Goal: Task Accomplishment & Management: Use online tool/utility

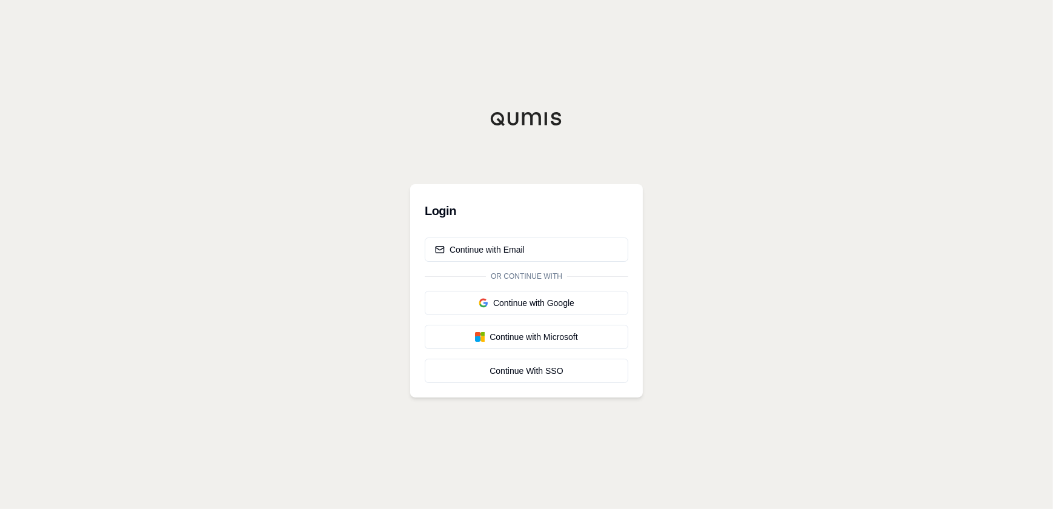
drag, startPoint x: 501, startPoint y: 254, endPoint x: 231, endPoint y: 219, distance: 272.5
click at [495, 254] on div "Continue with Email" at bounding box center [480, 250] width 90 height 12
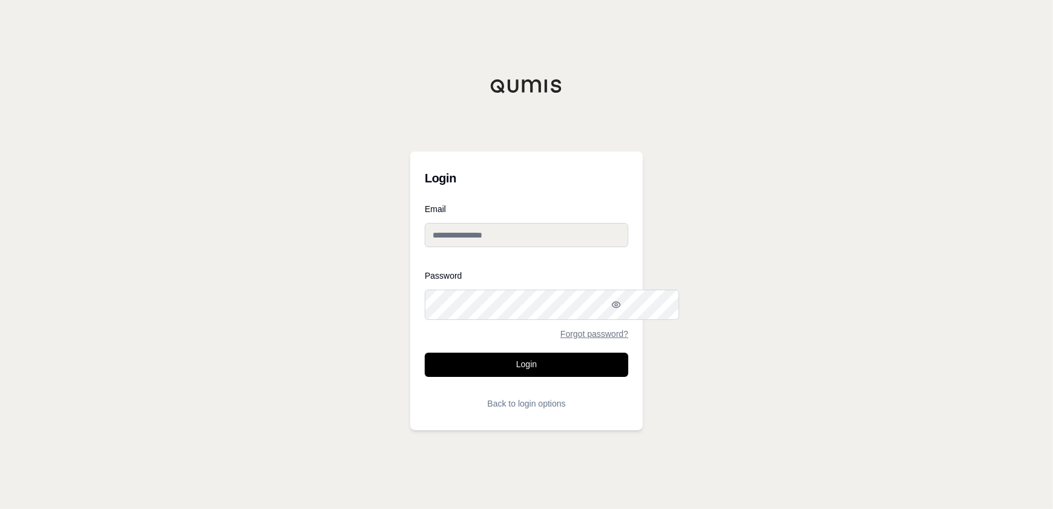
type input "**********"
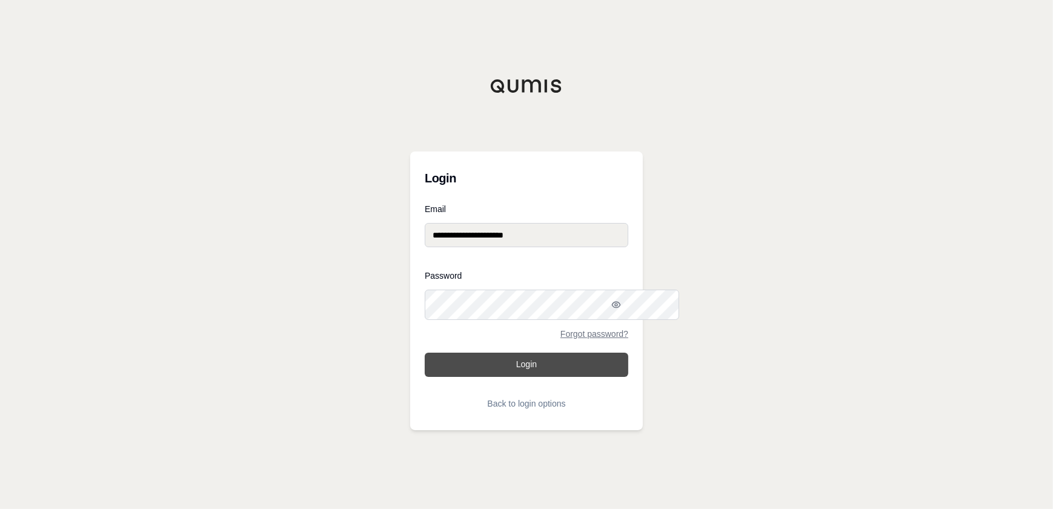
click at [535, 377] on button "Login" at bounding box center [527, 365] width 204 height 24
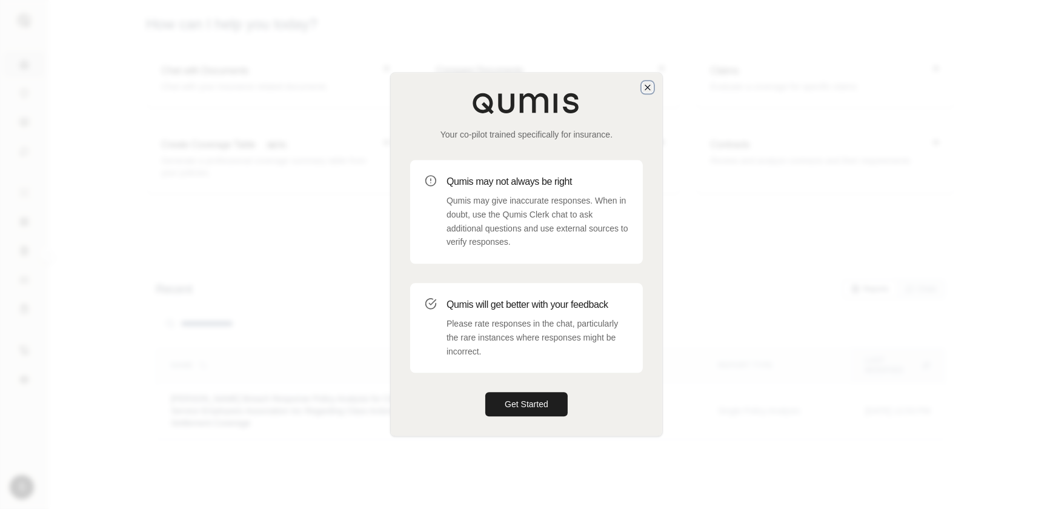
click at [647, 82] on icon "button" at bounding box center [648, 87] width 10 height 10
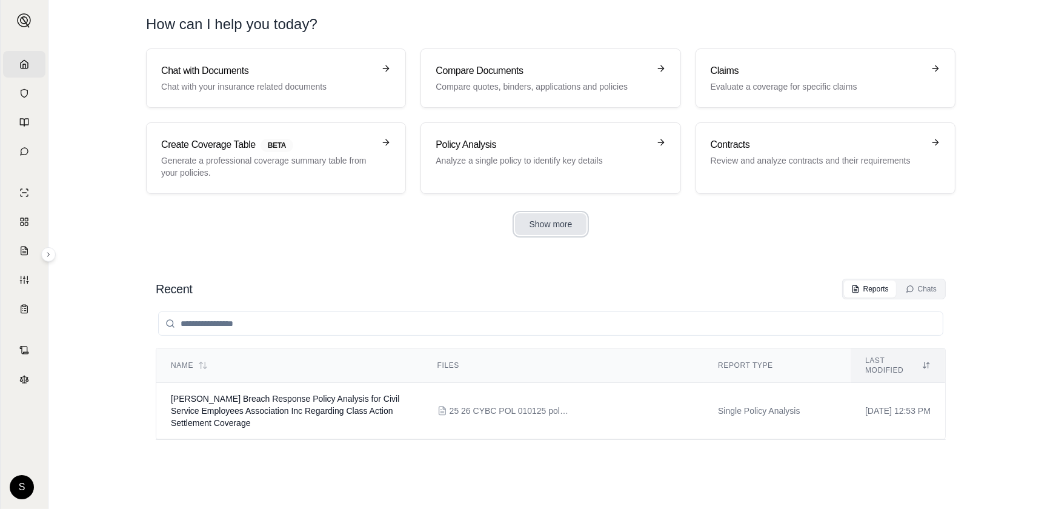
click at [556, 235] on button "Show more" at bounding box center [551, 224] width 72 height 22
click at [582, 235] on button "Show more" at bounding box center [551, 224] width 72 height 22
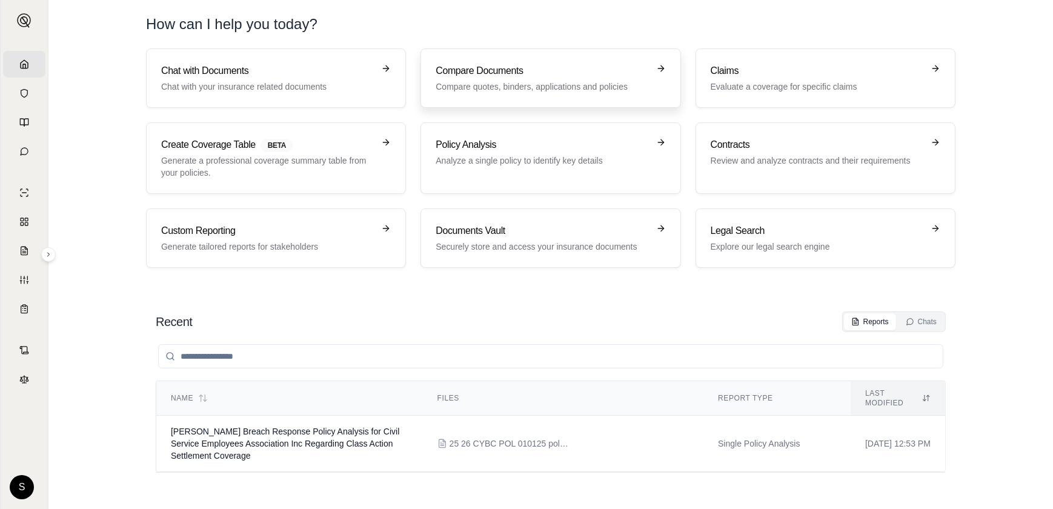
click at [607, 93] on p "Compare quotes, binders, applications and policies" at bounding box center [542, 87] width 213 height 12
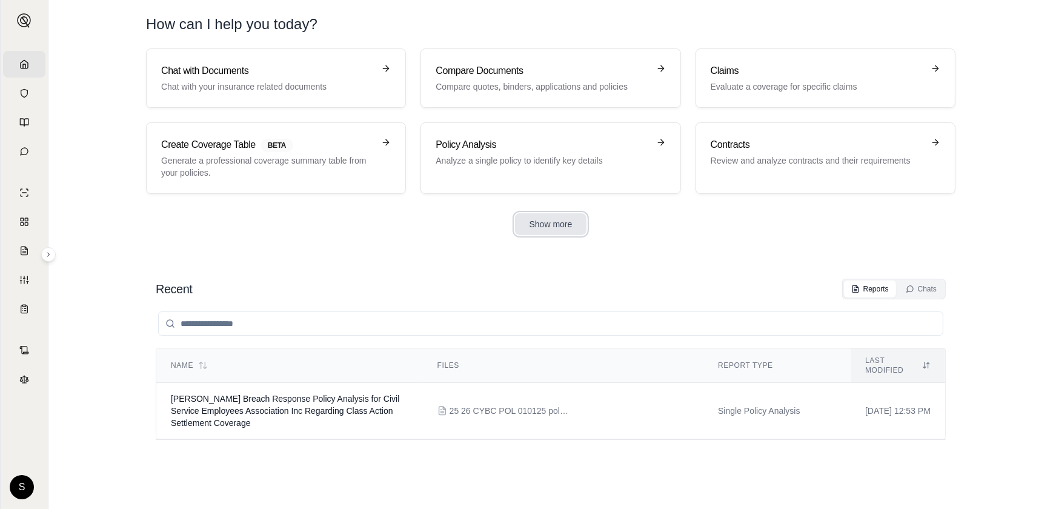
click at [570, 235] on button "Show more" at bounding box center [551, 224] width 72 height 22
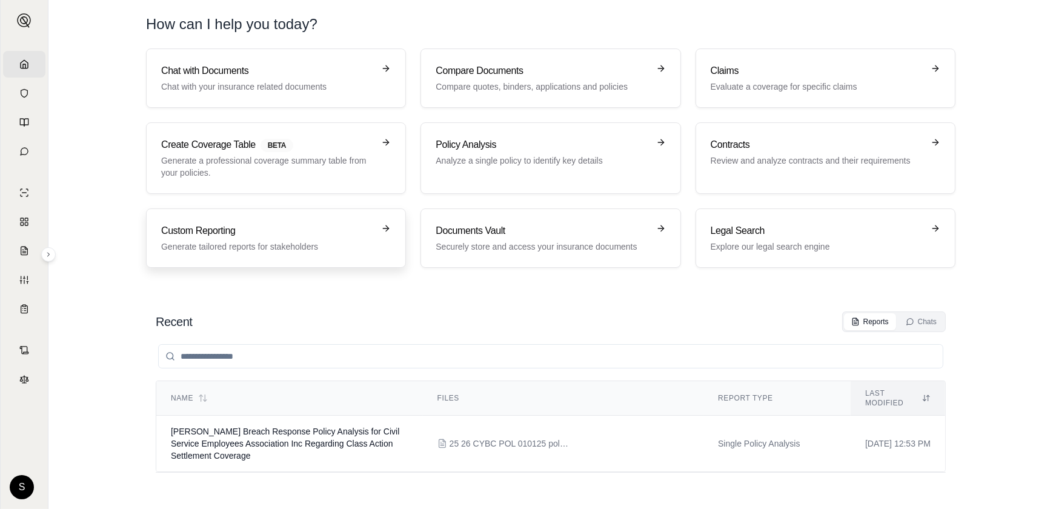
click at [296, 253] on p "Generate tailored reports for stakeholders" at bounding box center [267, 247] width 213 height 12
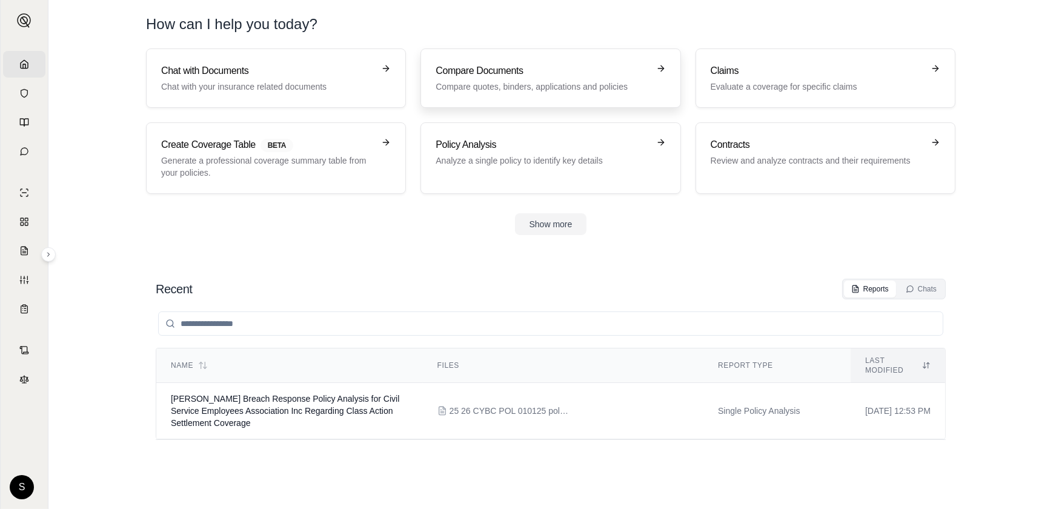
click at [550, 108] on link "Compare Documents Compare quotes, binders, applications and policies" at bounding box center [551, 77] width 260 height 59
click at [794, 152] on h3 "Contracts" at bounding box center [817, 145] width 213 height 15
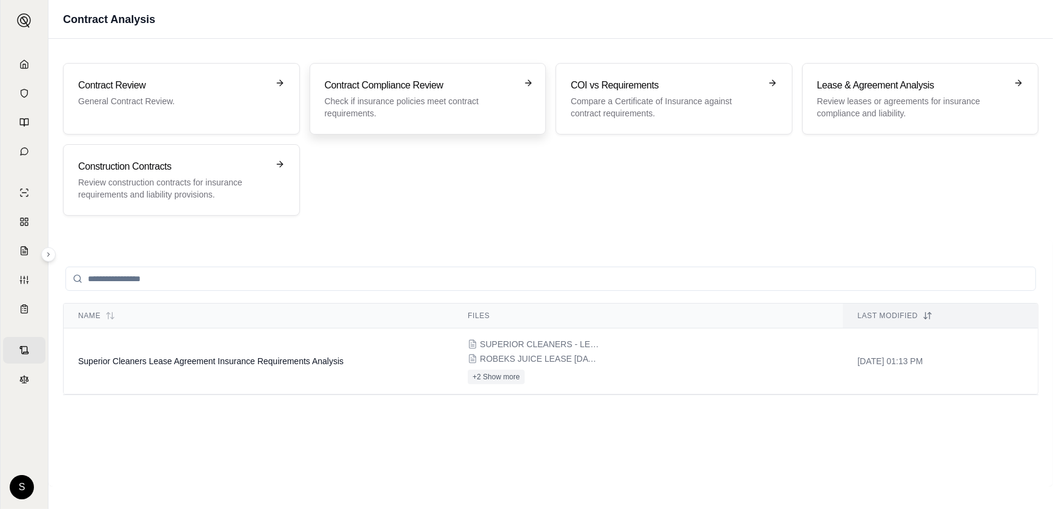
click at [405, 116] on div "Contract Compliance Review Check if insurance policies meet contract requiremen…" at bounding box center [420, 98] width 190 height 41
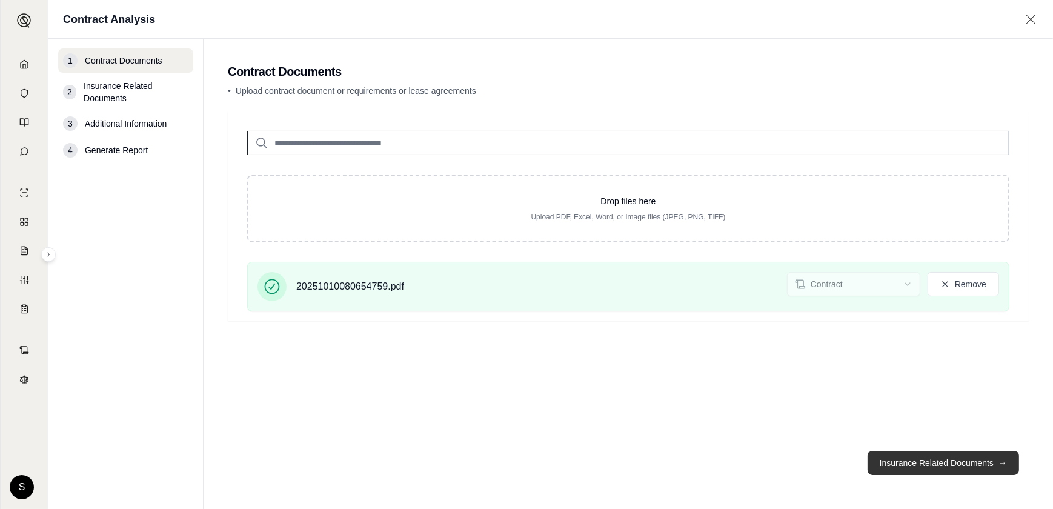
click at [943, 453] on button "Insurance Related Documents →" at bounding box center [944, 463] width 152 height 24
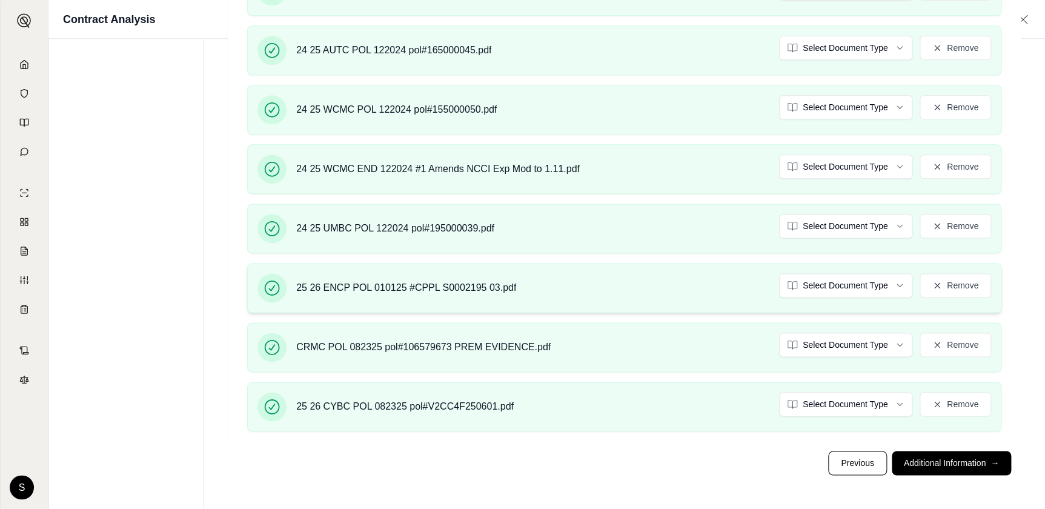
scroll to position [957, 0]
click at [892, 451] on button "Additional Information →" at bounding box center [951, 463] width 119 height 24
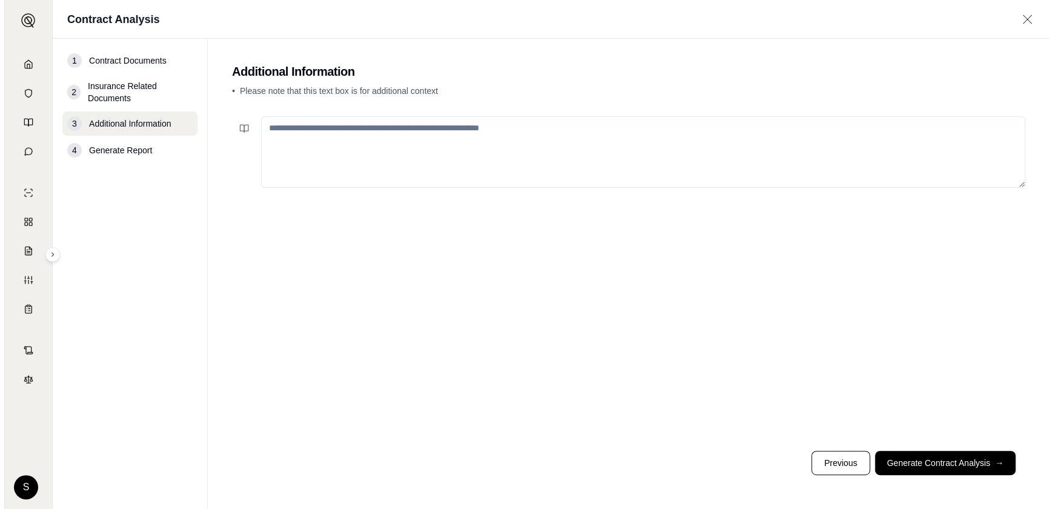
scroll to position [0, 0]
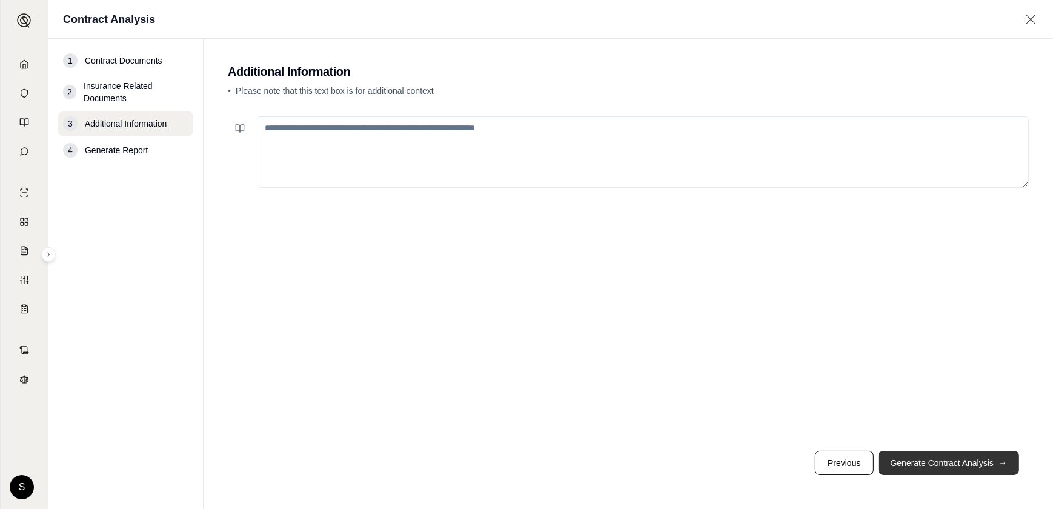
click at [932, 454] on button "Generate Contract Analysis →" at bounding box center [949, 463] width 141 height 24
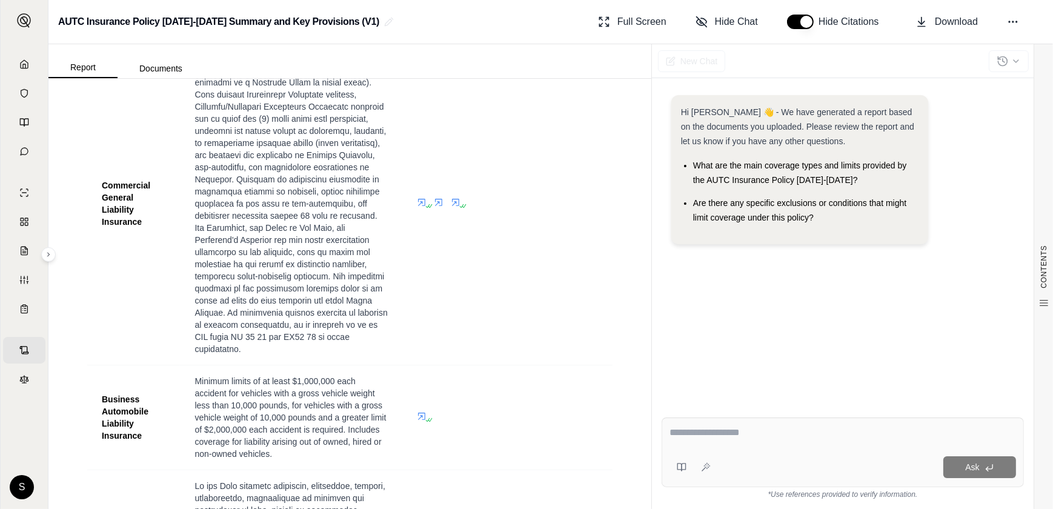
scroll to position [275, 0]
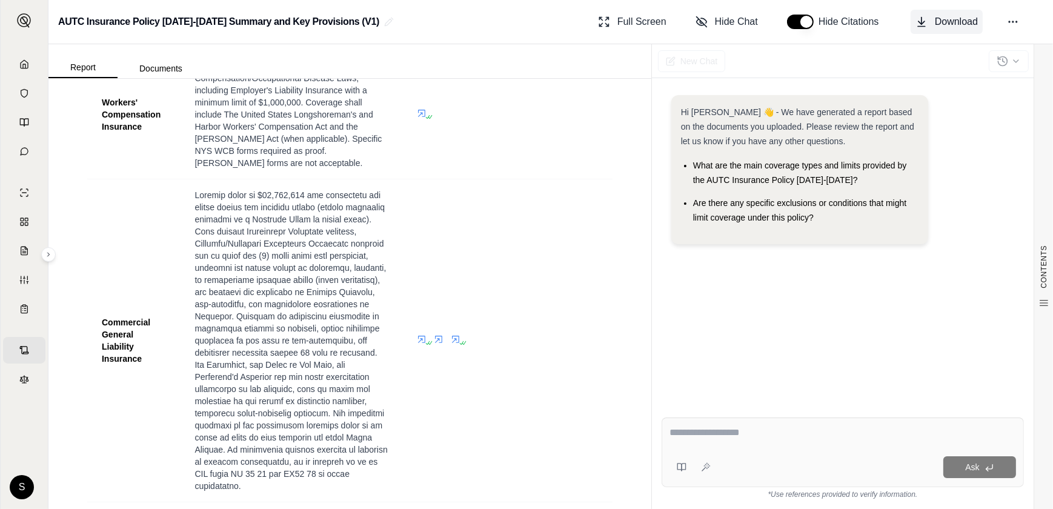
click at [935, 28] on span "Download" at bounding box center [956, 22] width 43 height 15
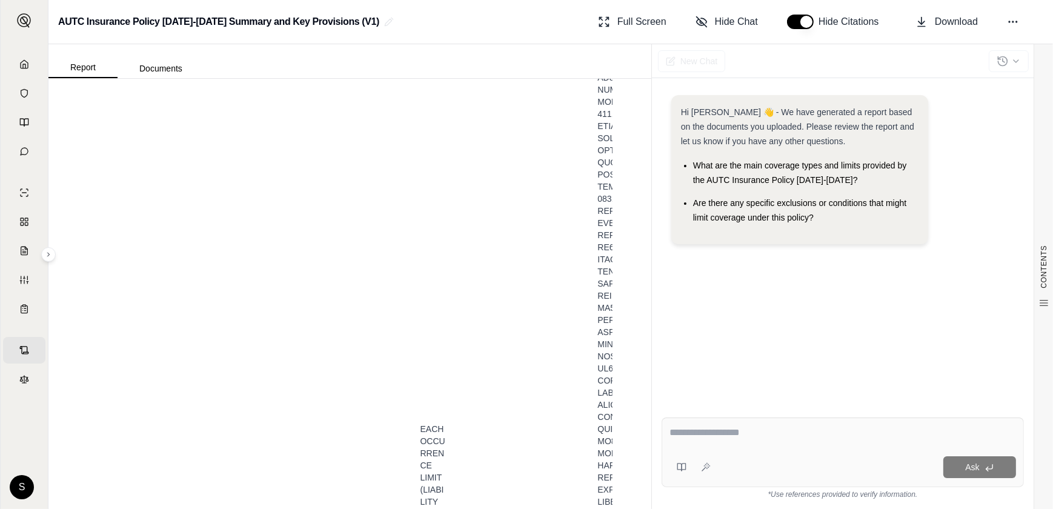
scroll to position [10082, 0]
click at [764, 426] on textarea at bounding box center [834, 434] width 329 height 18
click at [730, 425] on textarea "**********" at bounding box center [834, 434] width 329 height 18
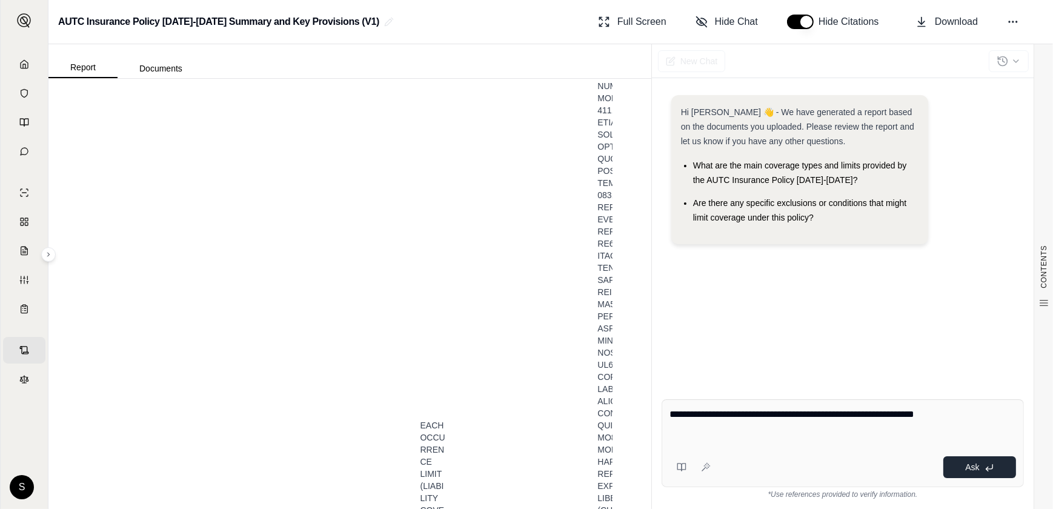
type textarea "**********"
click at [975, 458] on button "Ask" at bounding box center [980, 467] width 73 height 22
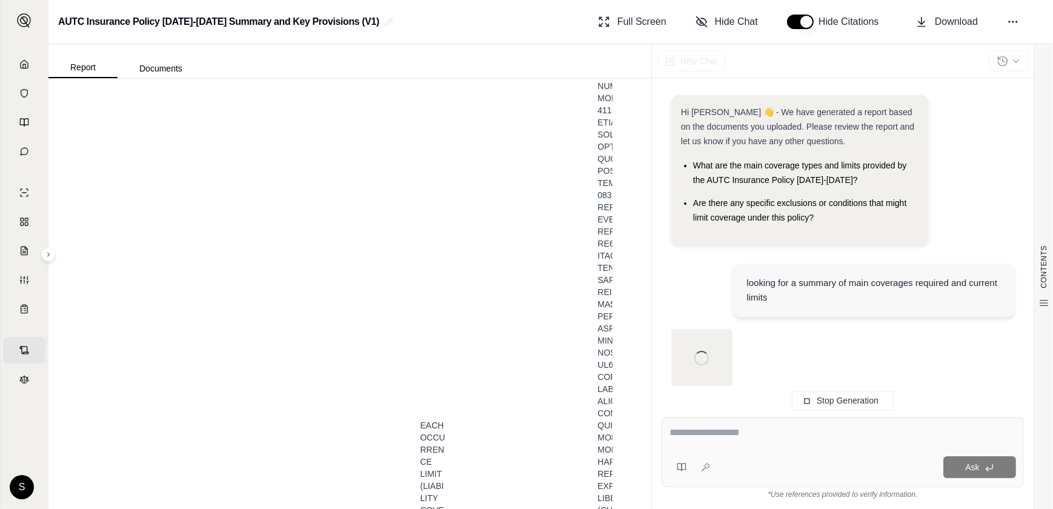
scroll to position [189, 0]
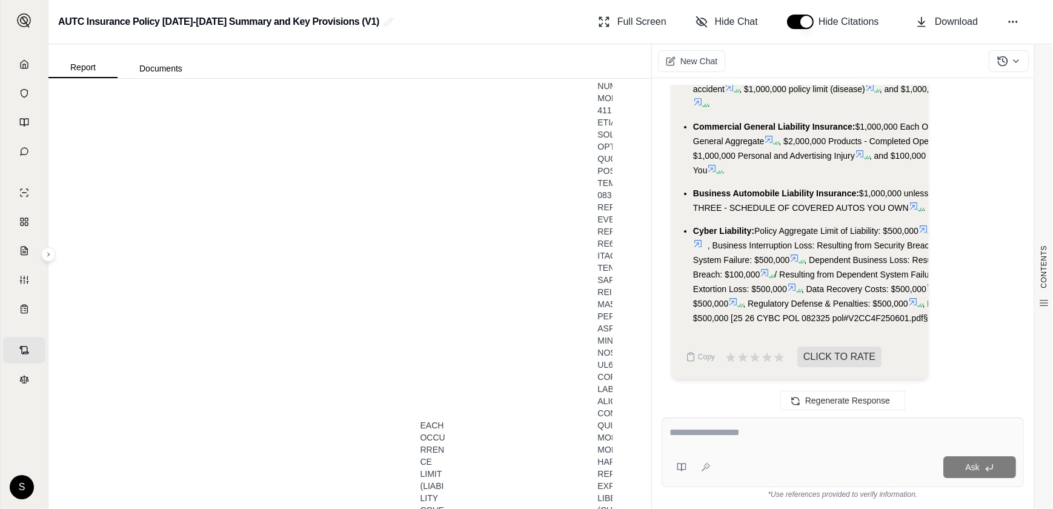
scroll to position [7475, 0]
click at [812, 396] on span "Regenerate Response" at bounding box center [847, 401] width 85 height 10
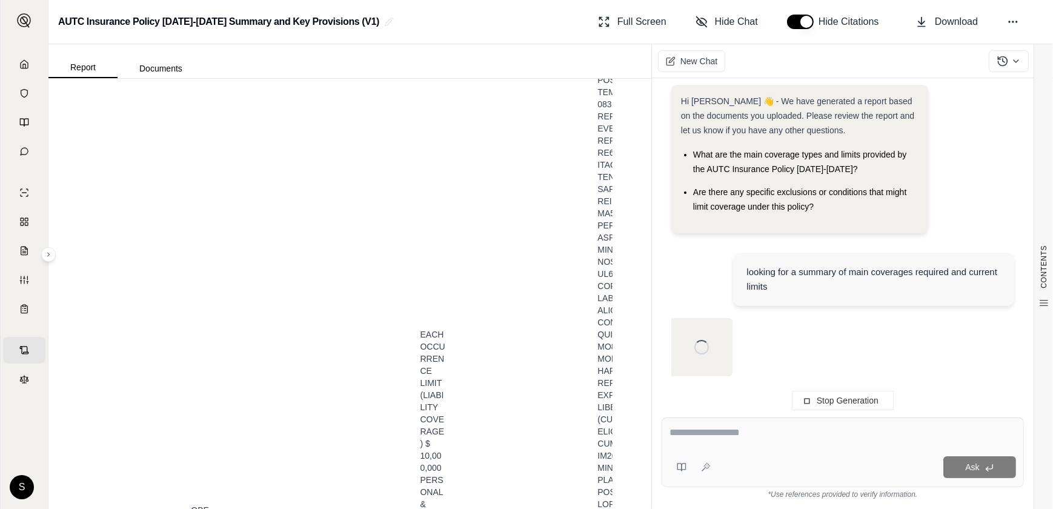
scroll to position [10082, 0]
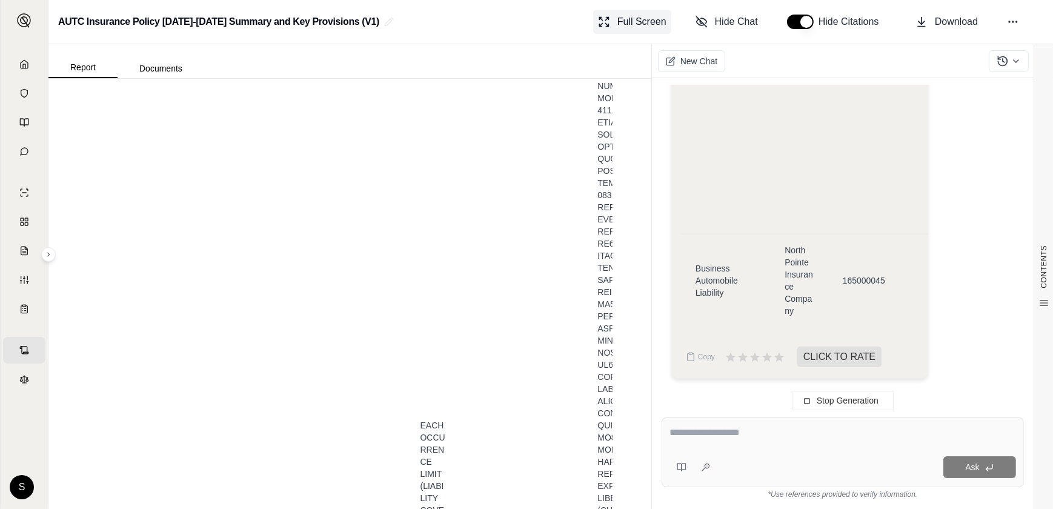
click at [618, 25] on span "Full Screen" at bounding box center [642, 22] width 49 height 15
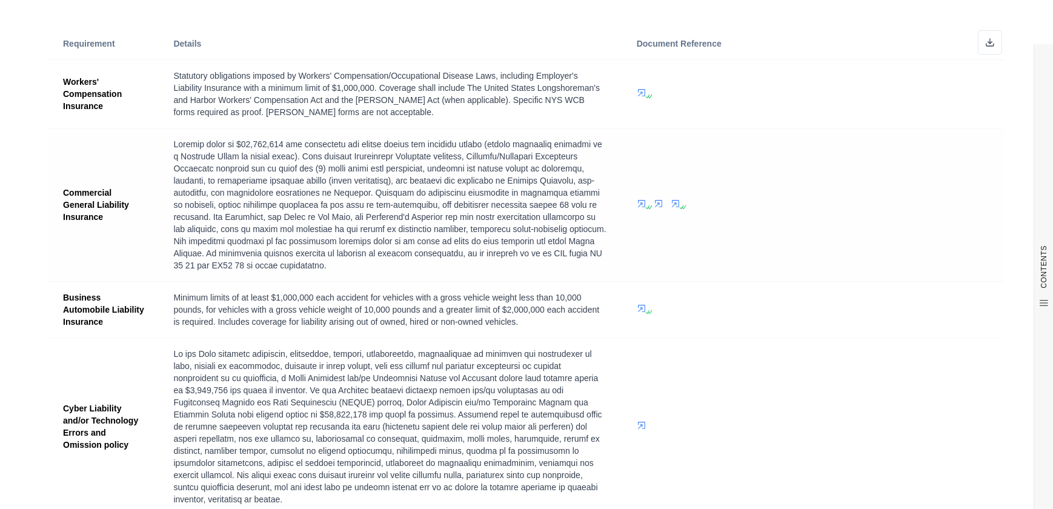
scroll to position [0, 0]
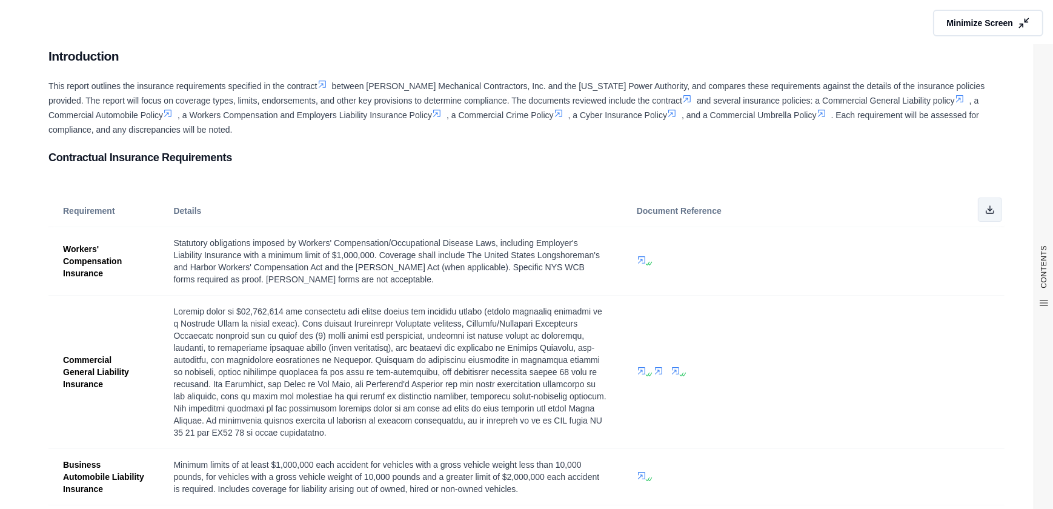
click at [988, 211] on polyline at bounding box center [990, 210] width 4 height 2
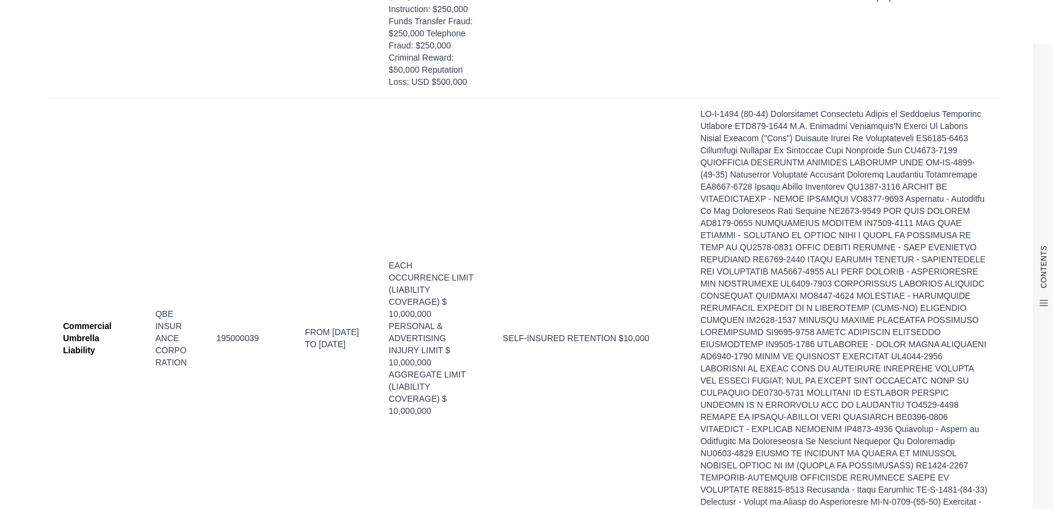
scroll to position [3471, 0]
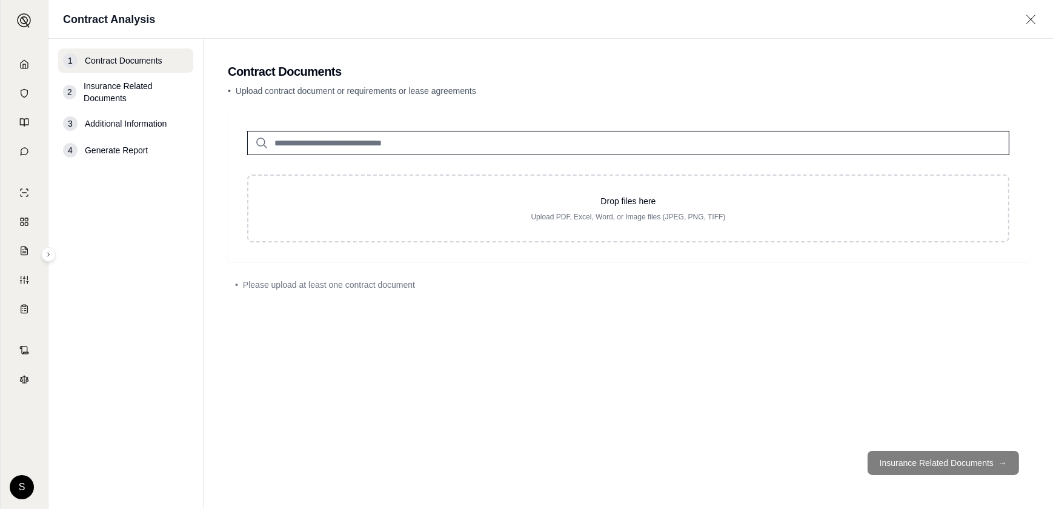
click at [918, 451] on footer "Insurance Related Documents →" at bounding box center [628, 463] width 801 height 44
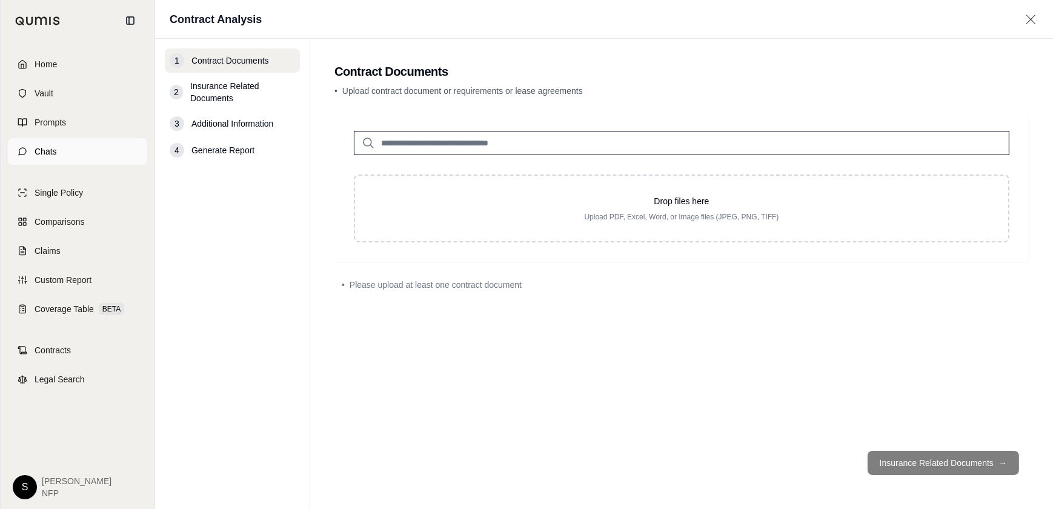
click at [57, 158] on span "Chats" at bounding box center [46, 151] width 22 height 12
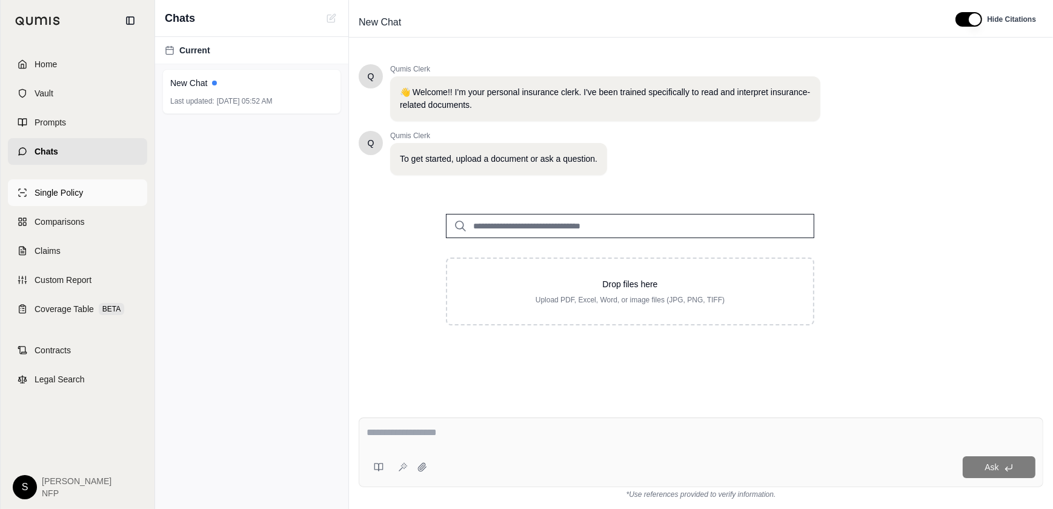
click at [27, 198] on icon at bounding box center [23, 193] width 10 height 10
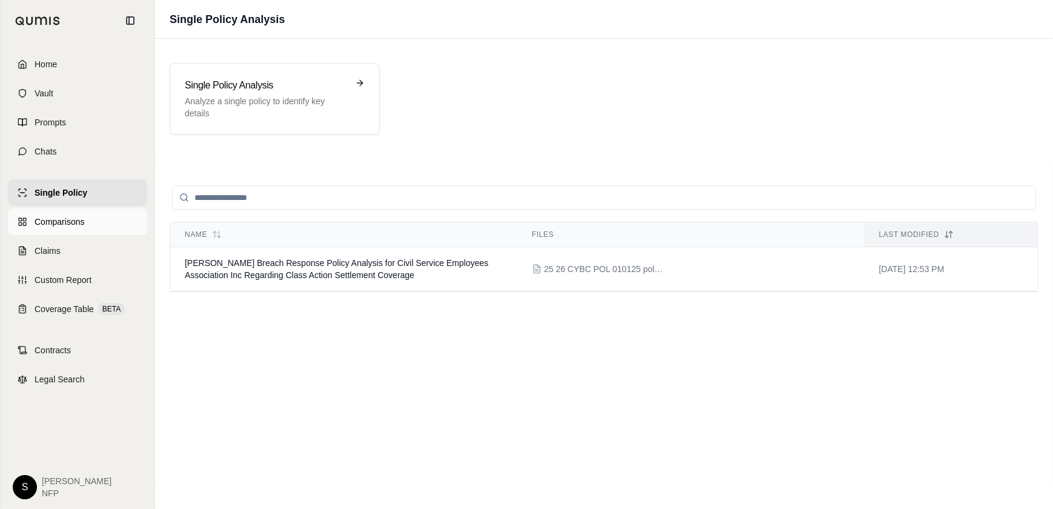
click at [58, 228] on span "Comparisons" at bounding box center [60, 222] width 50 height 12
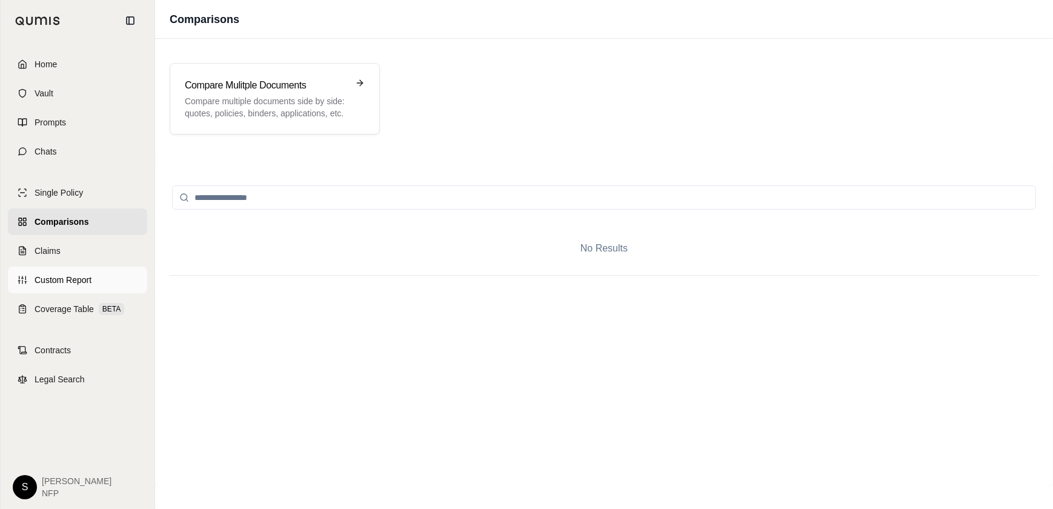
click at [49, 286] on span "Custom Report" at bounding box center [63, 280] width 57 height 12
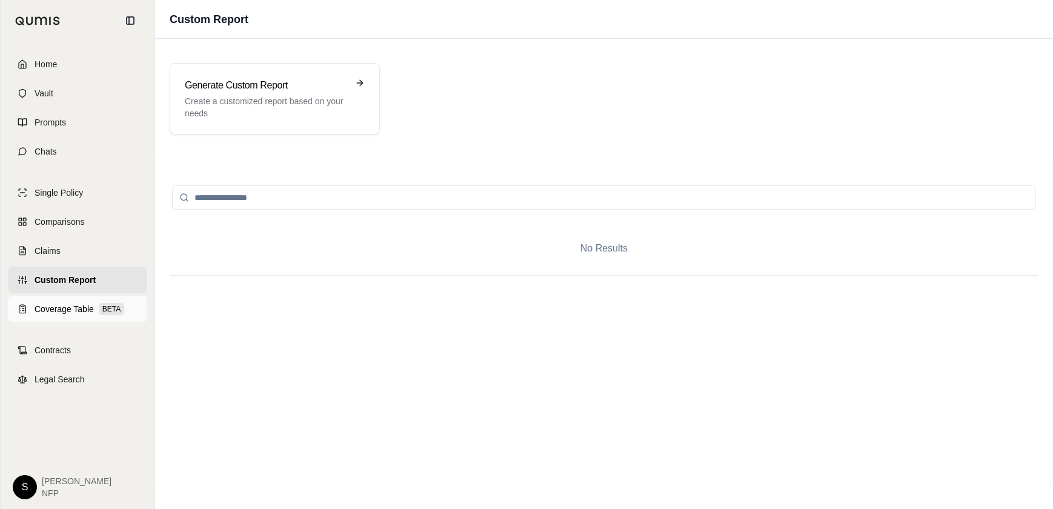
click at [66, 315] on span "Coverage Table" at bounding box center [64, 309] width 59 height 12
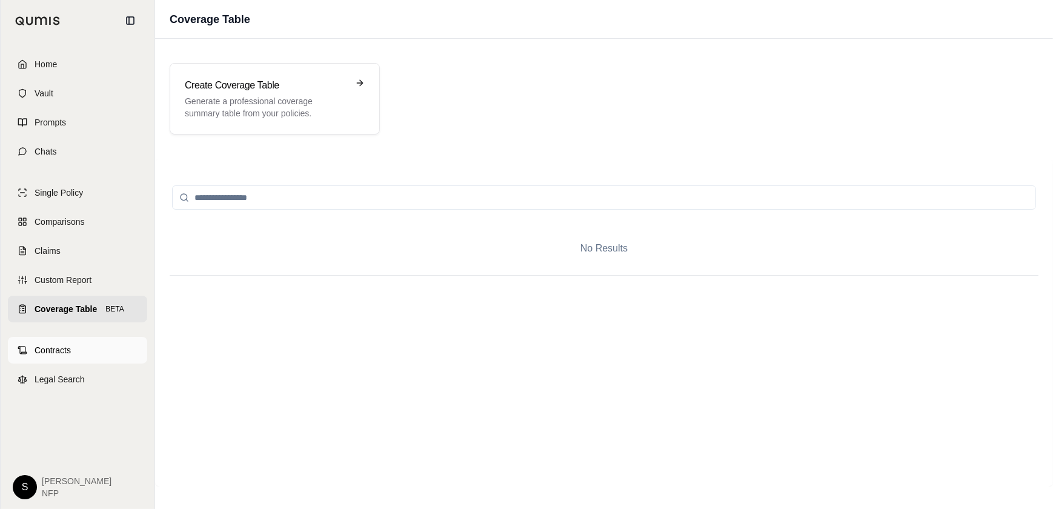
click at [66, 356] on span "Contracts" at bounding box center [53, 350] width 36 height 12
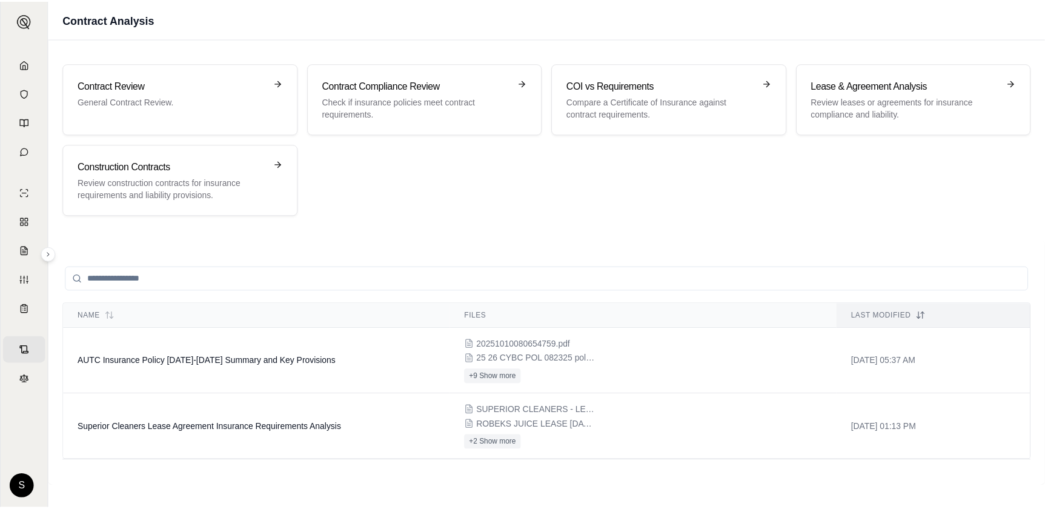
scroll to position [123, 0]
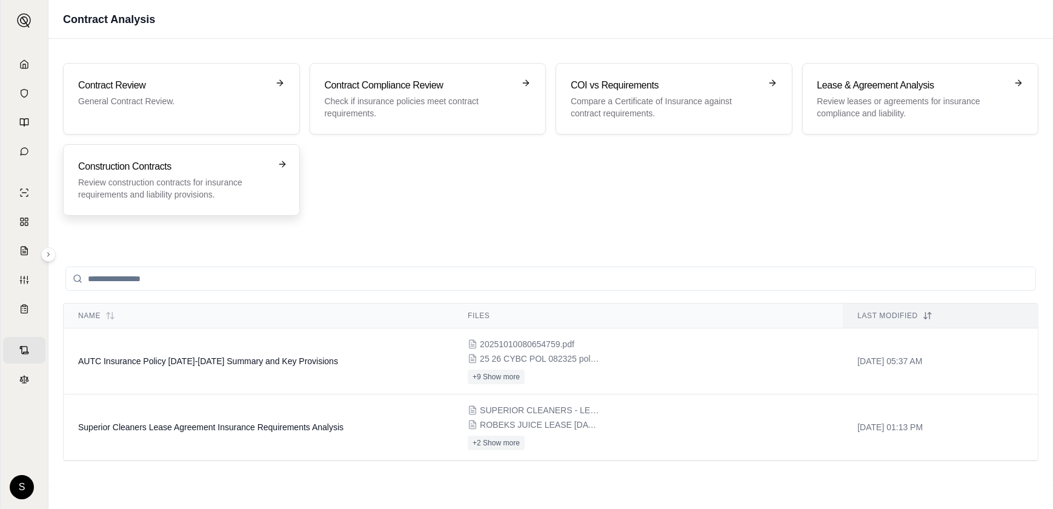
click at [178, 201] on p "Review construction contracts for insurance requirements and liability provisio…" at bounding box center [173, 188] width 190 height 24
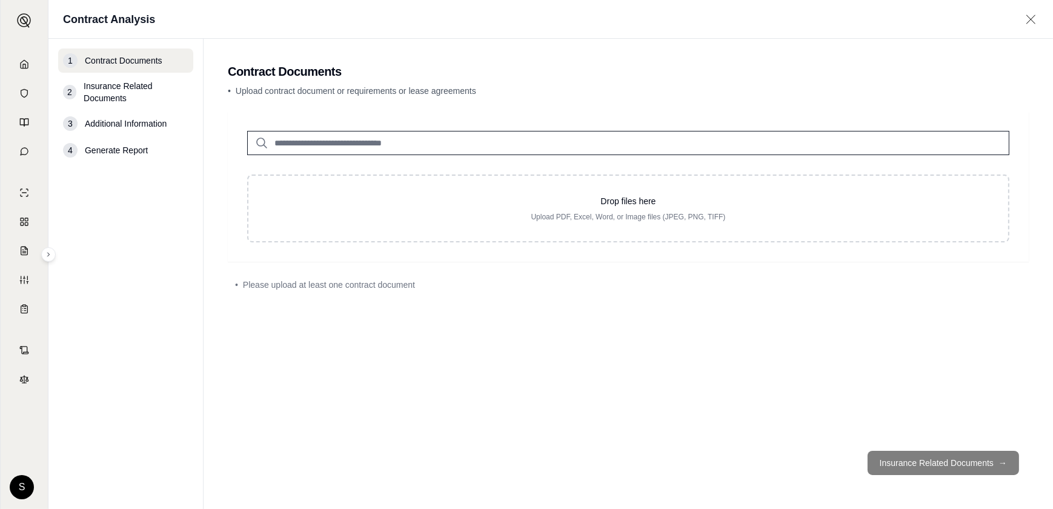
click at [438, 155] on input "search" at bounding box center [628, 143] width 762 height 24
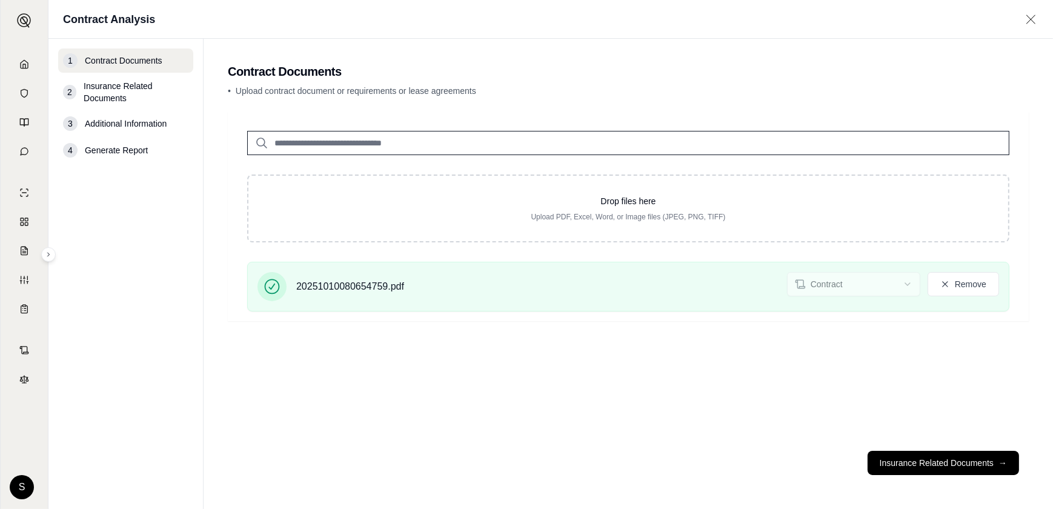
click at [159, 104] on span "Insurance Related Documents" at bounding box center [136, 92] width 105 height 24
click at [148, 104] on span "Insurance Related Documents" at bounding box center [136, 92] width 105 height 24
click at [906, 451] on button "Insurance Related Documents →" at bounding box center [944, 463] width 152 height 24
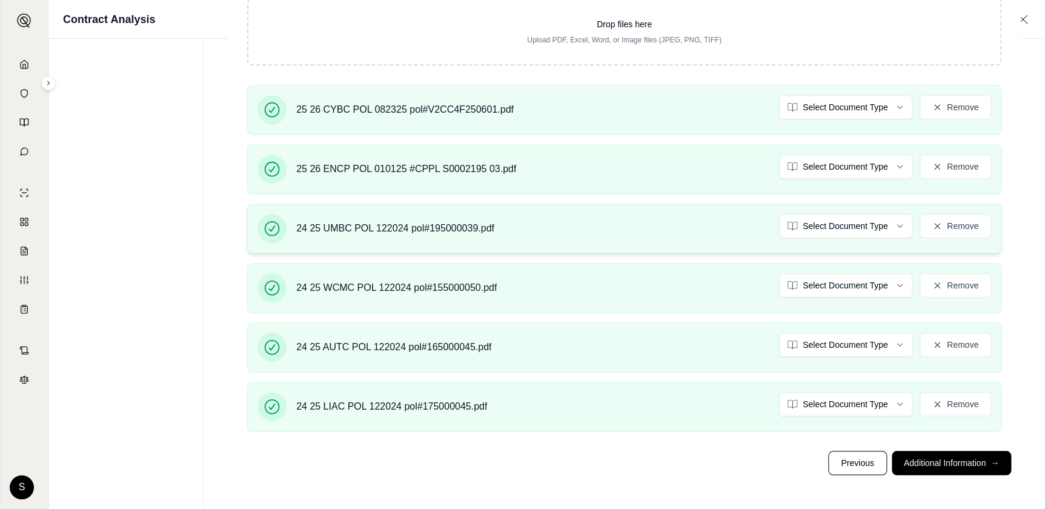
scroll to position [497, 0]
click at [939, 95] on button "Remove" at bounding box center [956, 107] width 72 height 24
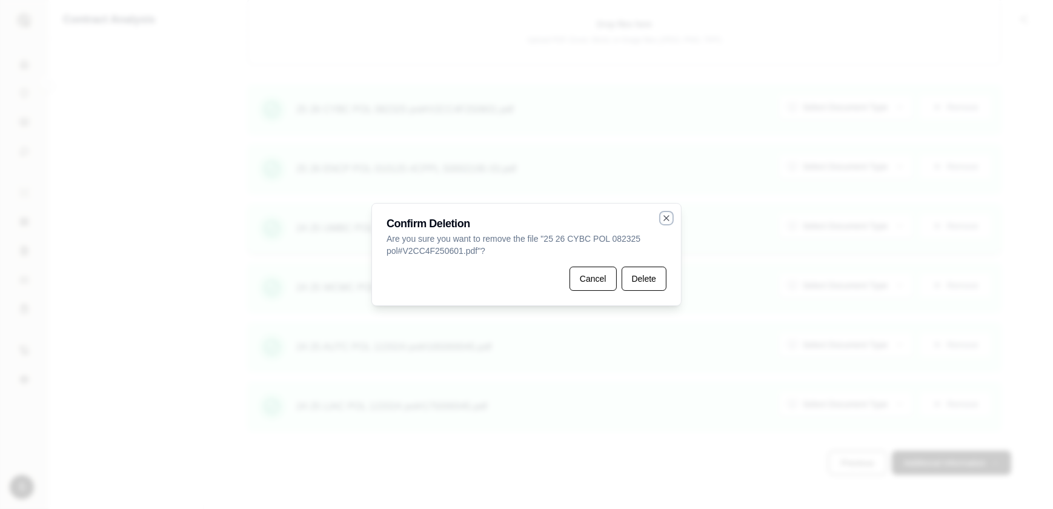
click at [669, 216] on icon "button" at bounding box center [666, 218] width 5 height 5
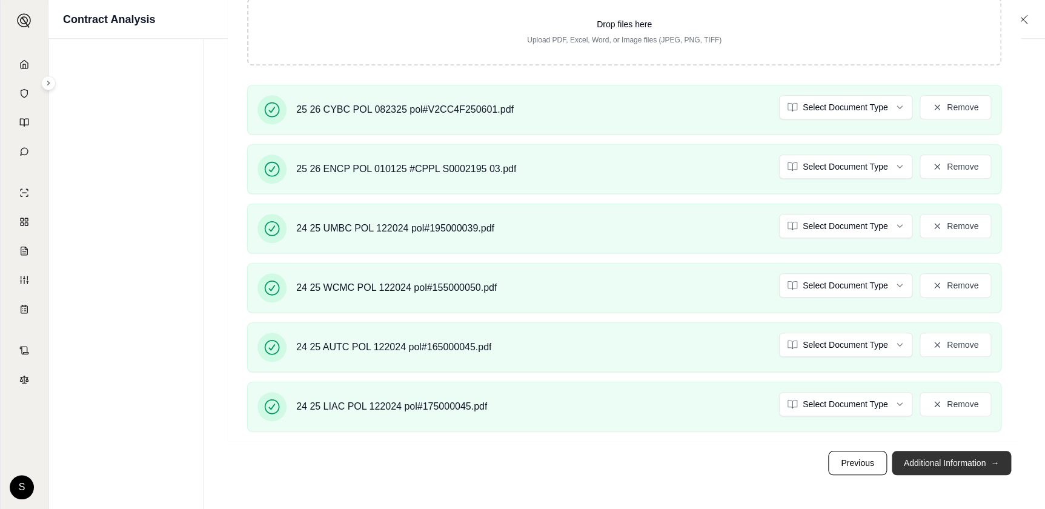
scroll to position [552, 0]
click at [952, 451] on button "Additional Information →" at bounding box center [951, 463] width 119 height 24
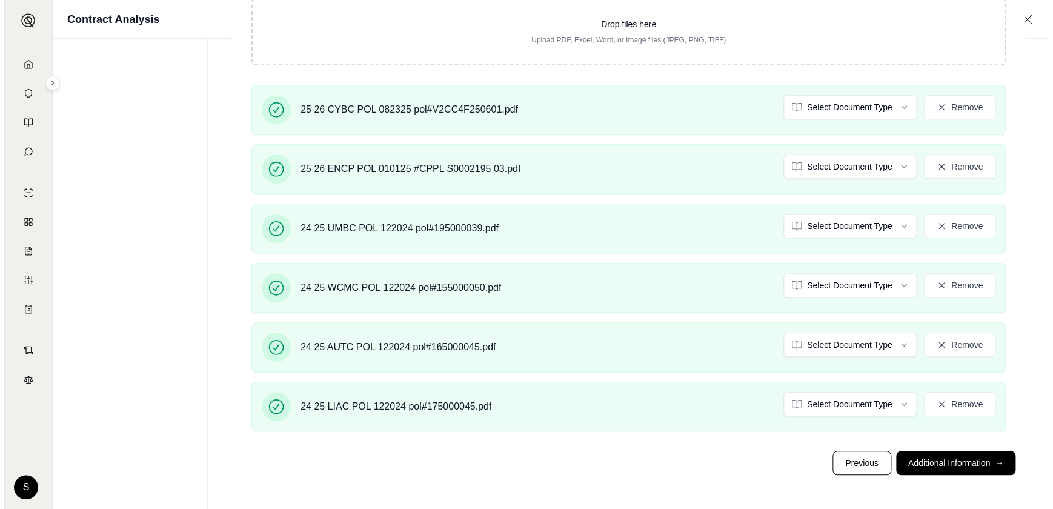
scroll to position [0, 0]
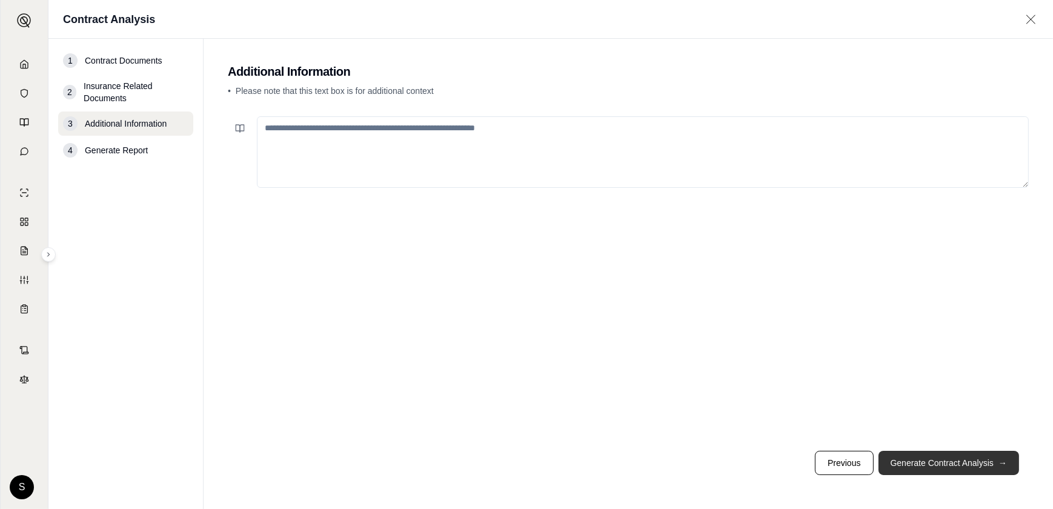
click at [958, 451] on button "Generate Contract Analysis →" at bounding box center [949, 463] width 141 height 24
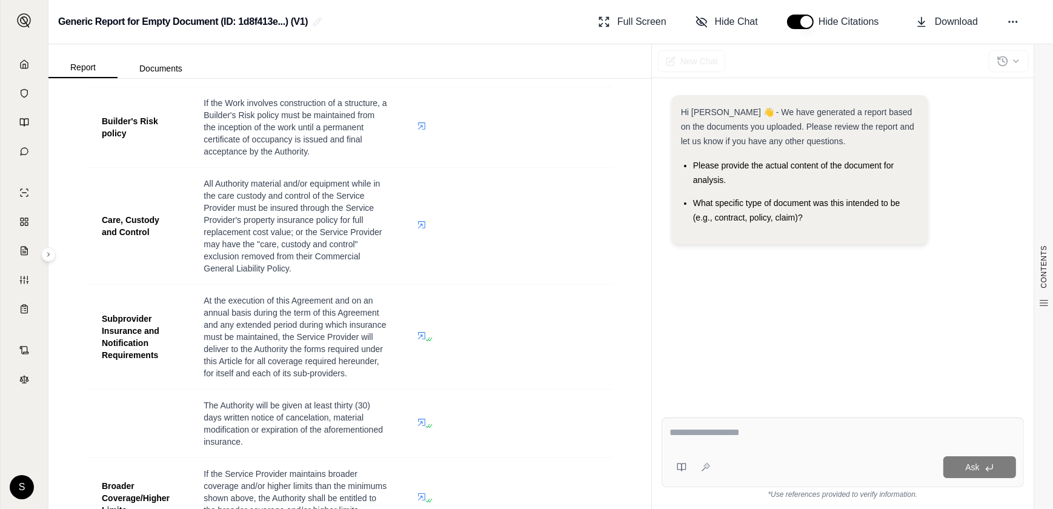
scroll to position [2865, 0]
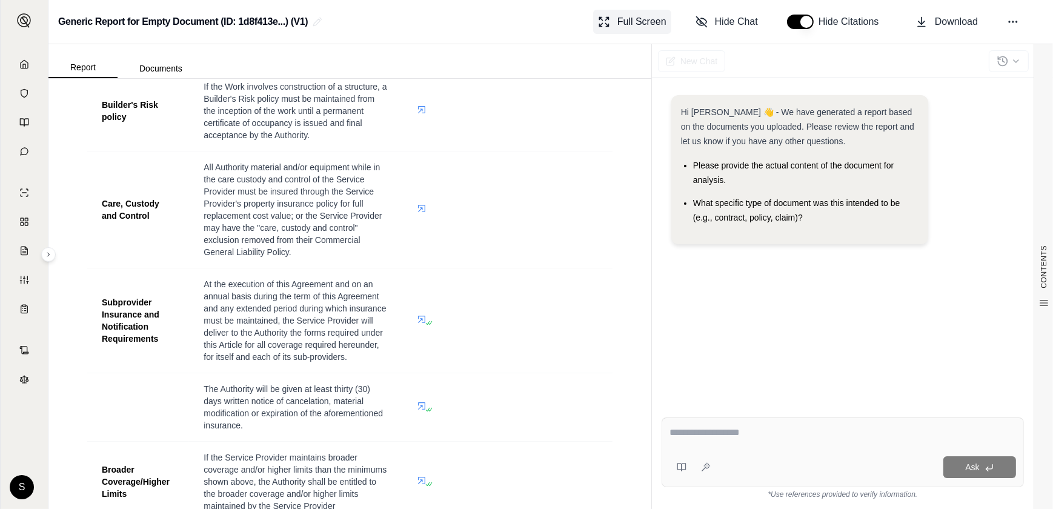
click at [618, 28] on span "Full Screen" at bounding box center [642, 22] width 49 height 15
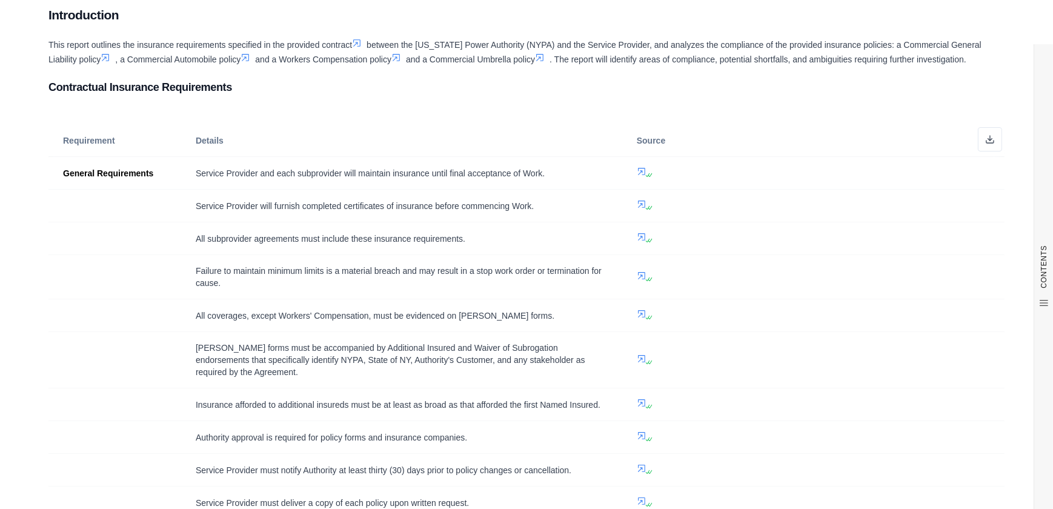
scroll to position [0, 0]
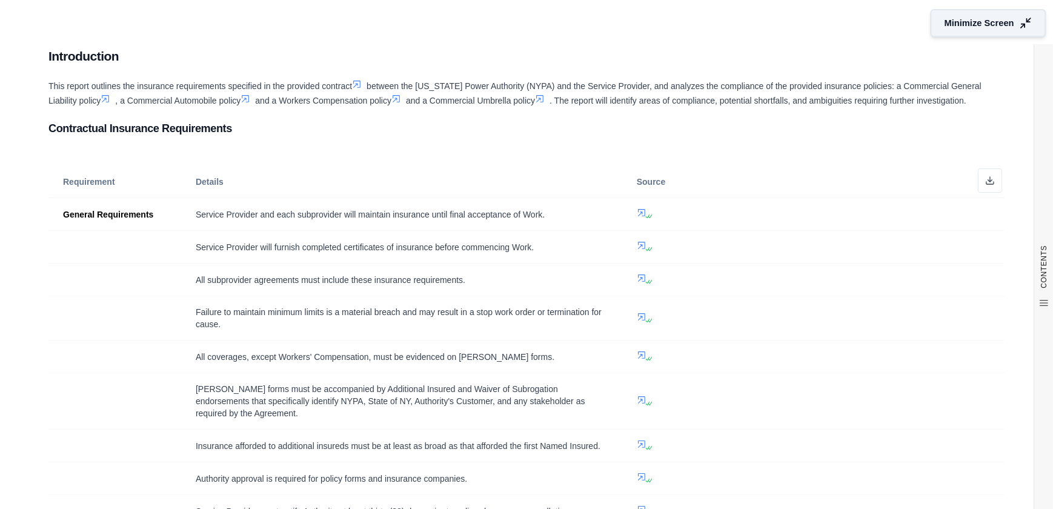
click at [1001, 25] on button "Minimize Screen" at bounding box center [989, 23] width 116 height 28
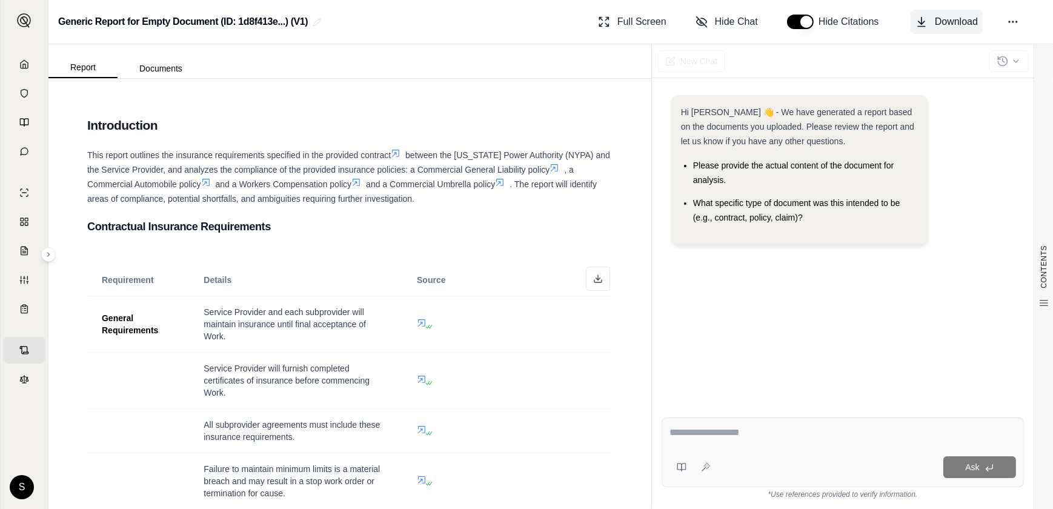
click at [935, 21] on span "Download" at bounding box center [956, 22] width 43 height 15
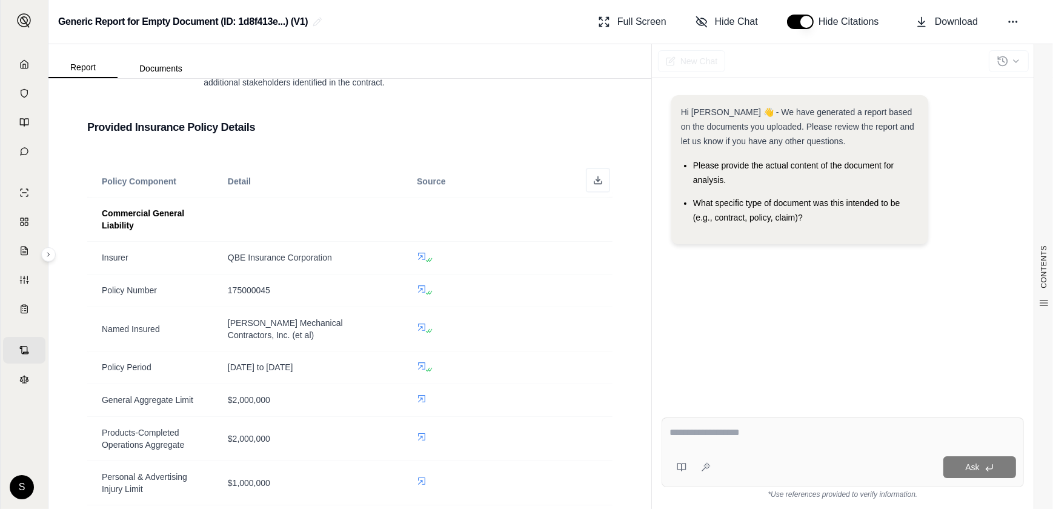
scroll to position [4022, 0]
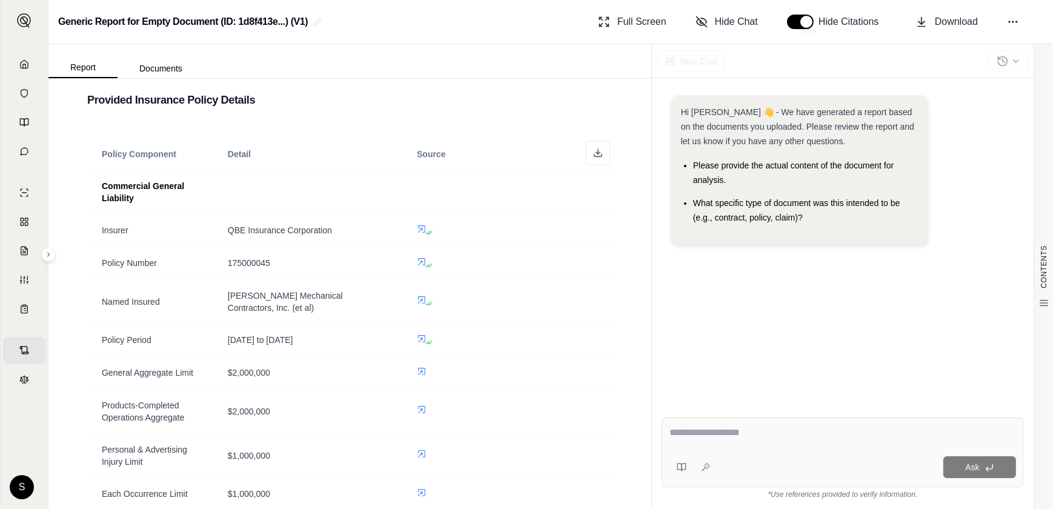
click at [714, 425] on textarea at bounding box center [834, 434] width 329 height 18
type textarea "**********"
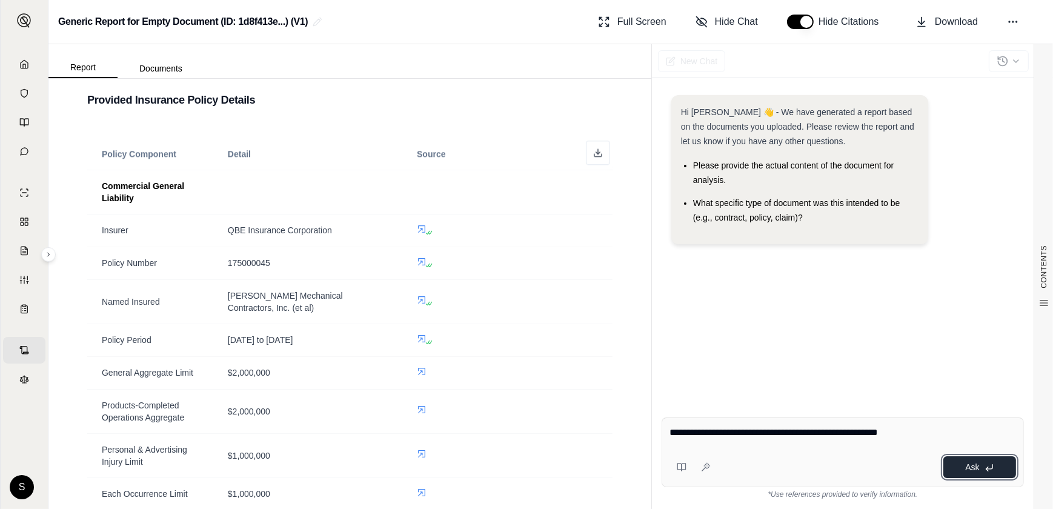
click at [985, 463] on icon at bounding box center [990, 468] width 10 height 10
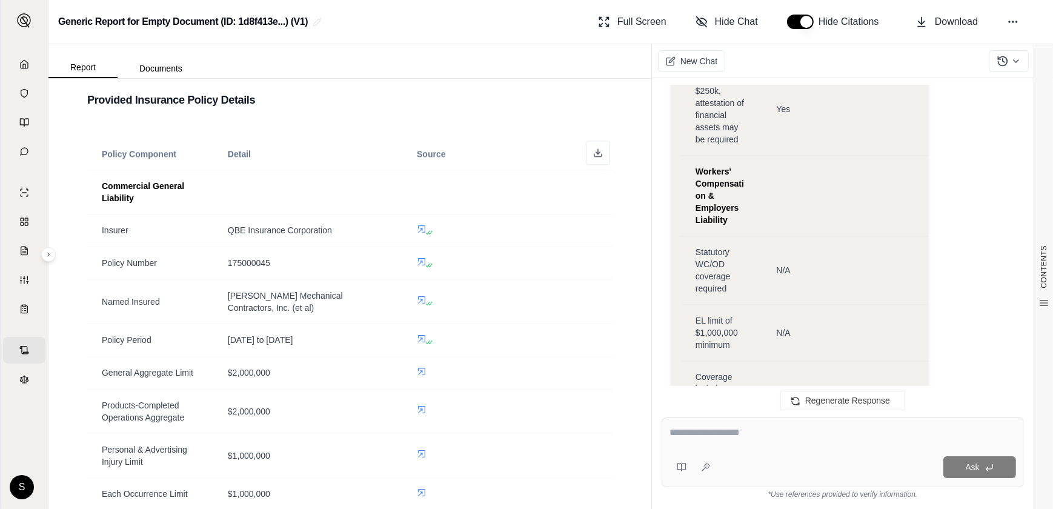
scroll to position [3192, 0]
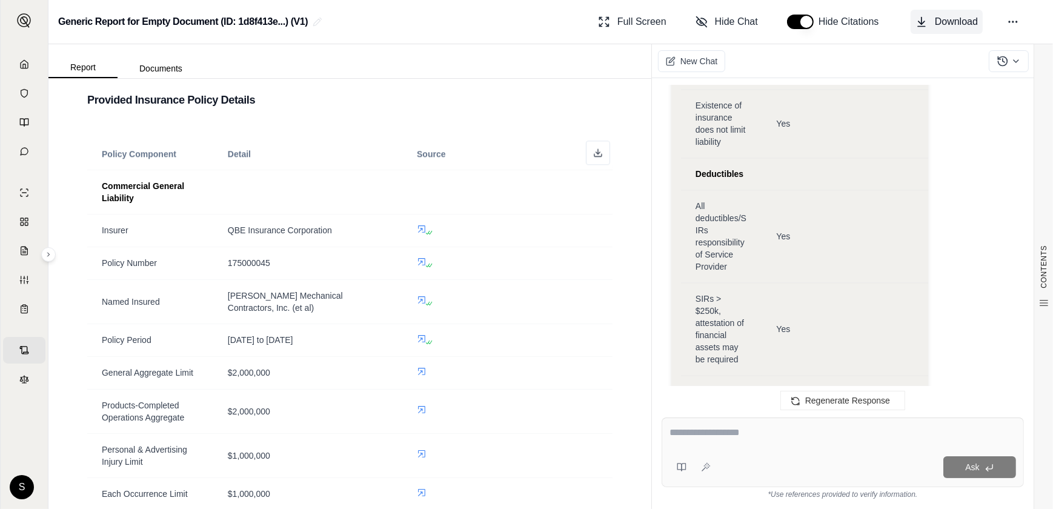
click at [935, 24] on span "Download" at bounding box center [956, 22] width 43 height 15
click at [861, 391] on button "Regenerate Response" at bounding box center [843, 400] width 125 height 19
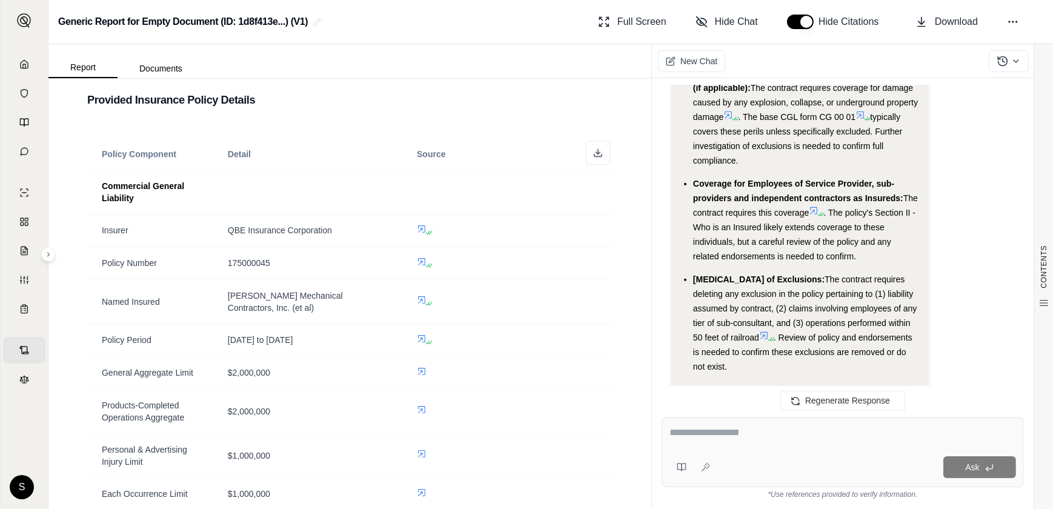
scroll to position [1432, 0]
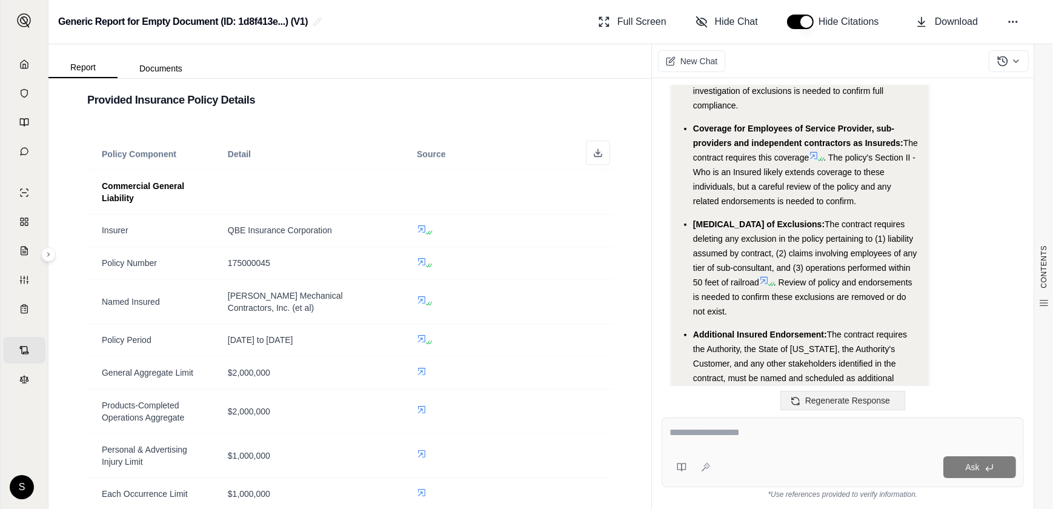
click at [838, 396] on span "Regenerate Response" at bounding box center [847, 401] width 85 height 10
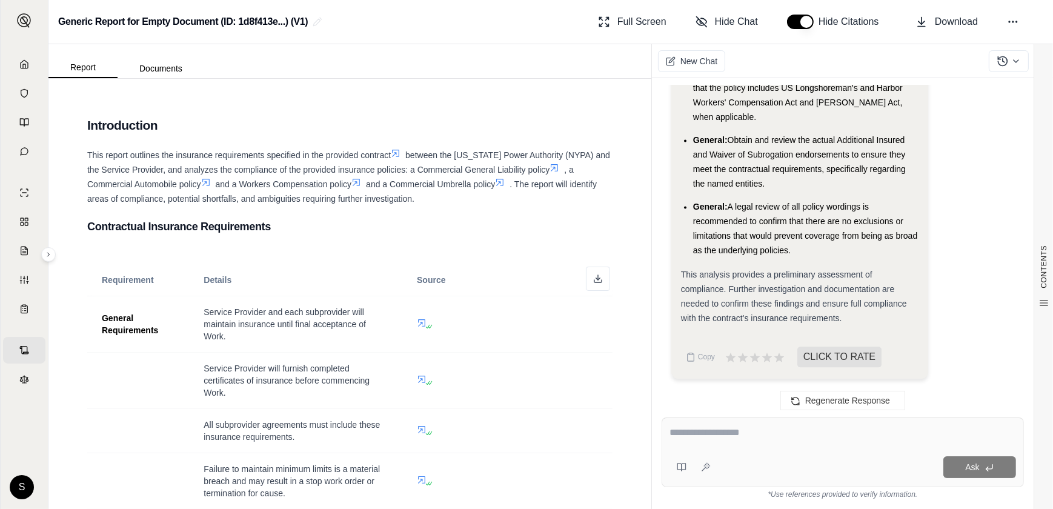
scroll to position [5598, 0]
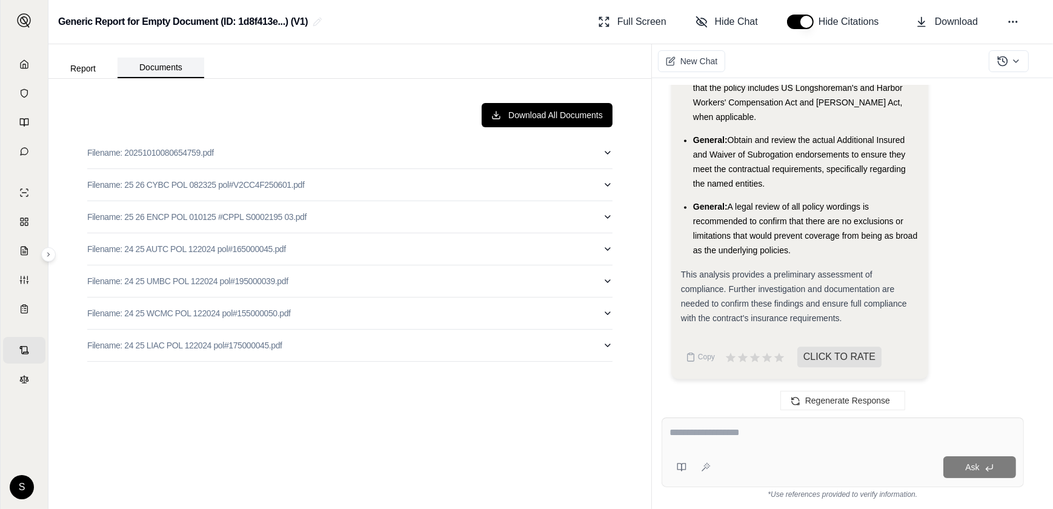
click at [197, 78] on button "Documents" at bounding box center [161, 68] width 87 height 21
click at [113, 78] on button "Report" at bounding box center [82, 68] width 69 height 19
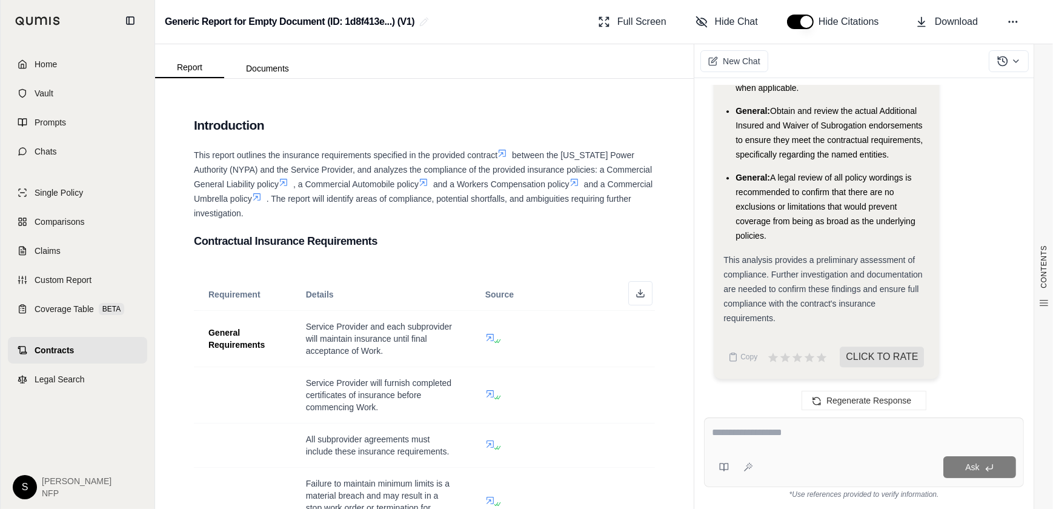
scroll to position [6834, 0]
click at [45, 70] on span "Home" at bounding box center [46, 64] width 22 height 12
